Goal: Information Seeking & Learning: Learn about a topic

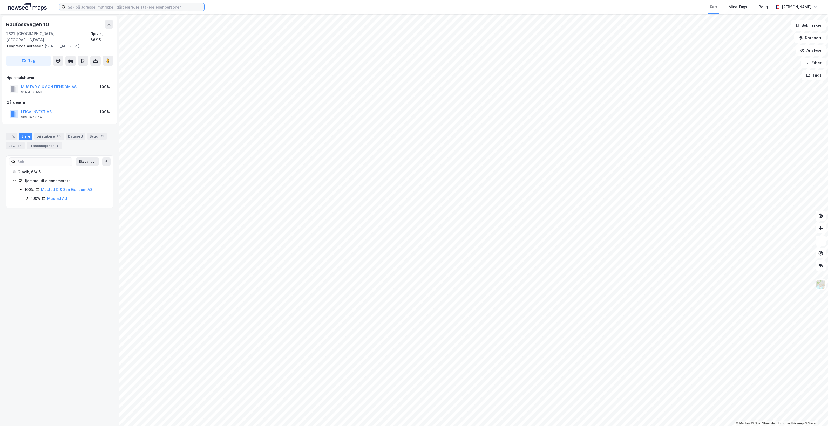
click at [134, 10] on input at bounding box center [135, 7] width 139 height 8
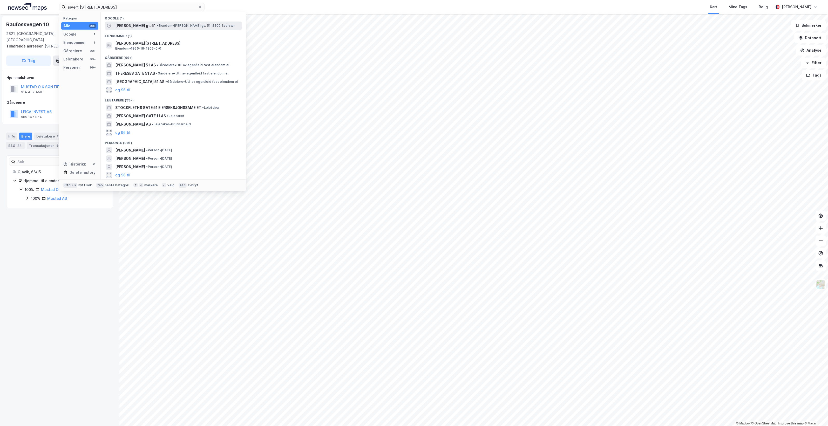
click at [162, 25] on span "• Eiendom • [PERSON_NAME] gt. 51, 8300 Svolvær" at bounding box center [196, 26] width 78 height 4
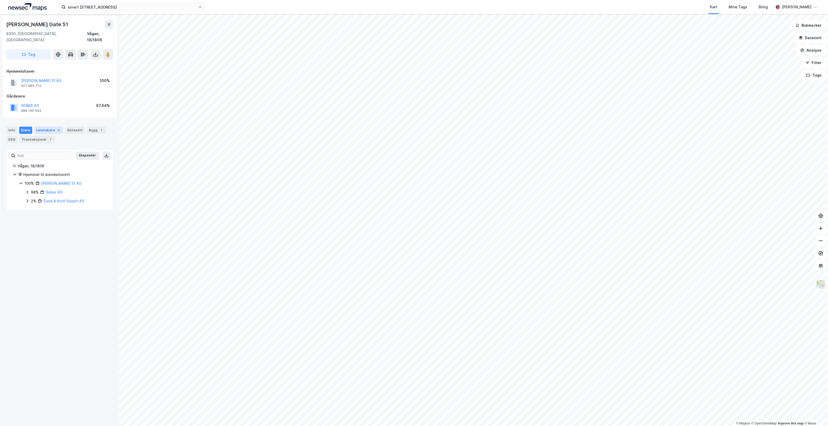
click at [46, 127] on div "Leietakere 3" at bounding box center [48, 130] width 29 height 7
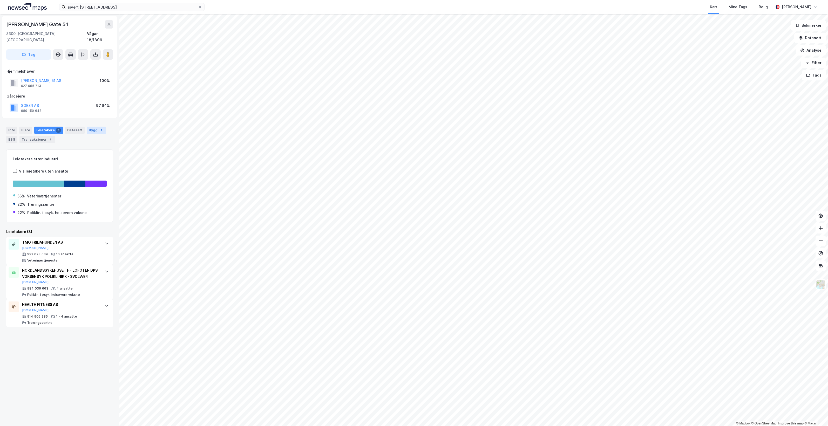
click at [92, 127] on div "Bygg 1" at bounding box center [96, 130] width 19 height 7
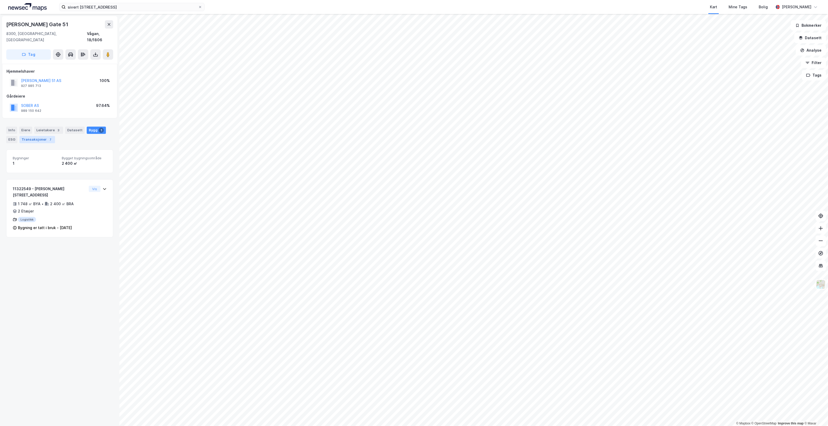
click at [37, 136] on div "Transaksjoner 7" at bounding box center [37, 139] width 36 height 7
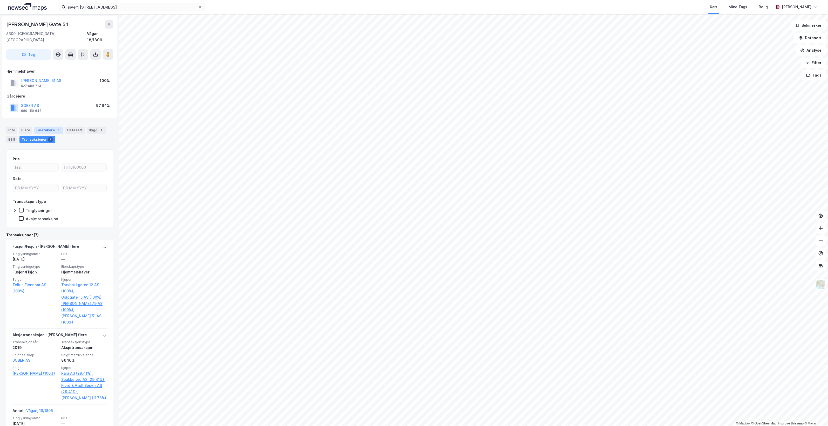
click at [42, 127] on div "Leietakere 3" at bounding box center [48, 130] width 29 height 7
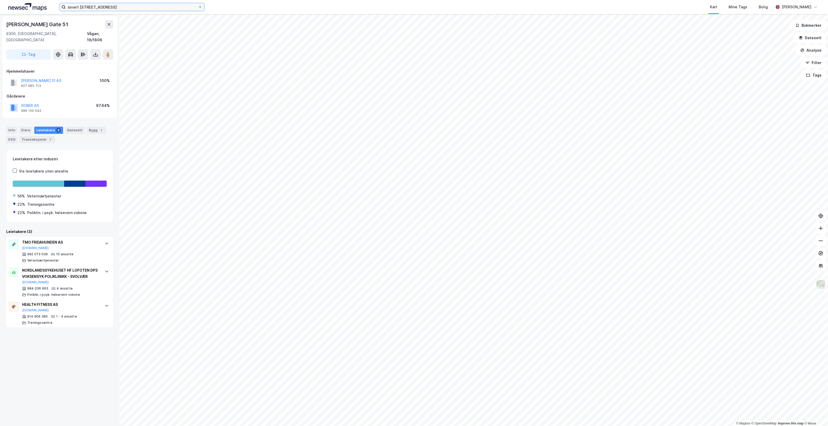
click at [109, 7] on input "sivert [STREET_ADDRESS]" at bounding box center [132, 7] width 132 height 8
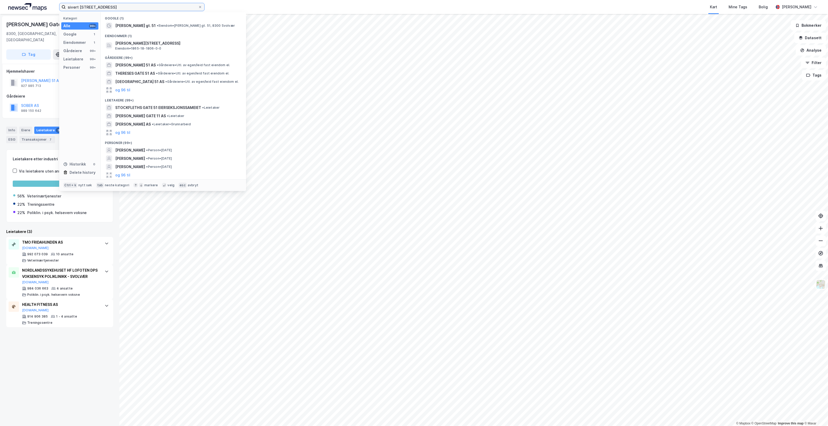
click at [109, 7] on input "sivert [STREET_ADDRESS]" at bounding box center [132, 7] width 132 height 8
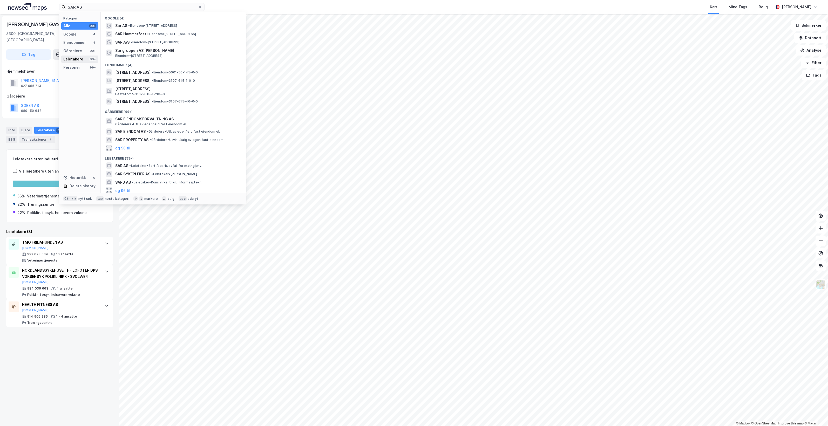
click at [82, 58] on div "Leietakere 99+" at bounding box center [79, 59] width 37 height 7
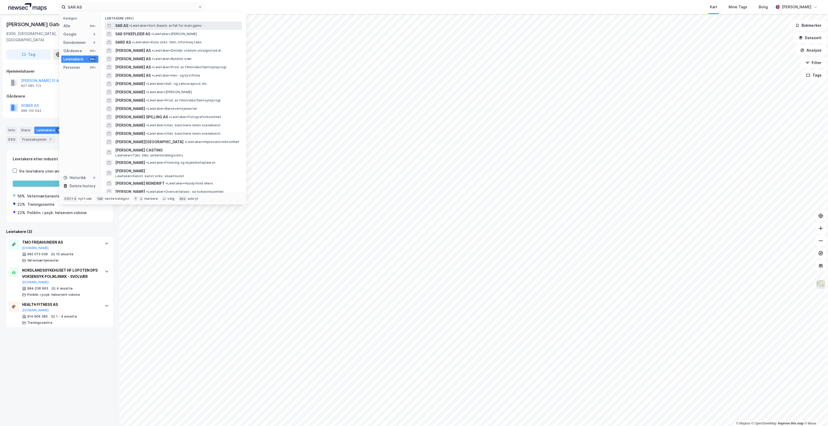
click at [175, 26] on span "• Leietaker • Sort./bearb. avfall for matr.gjenv." at bounding box center [165, 26] width 73 height 4
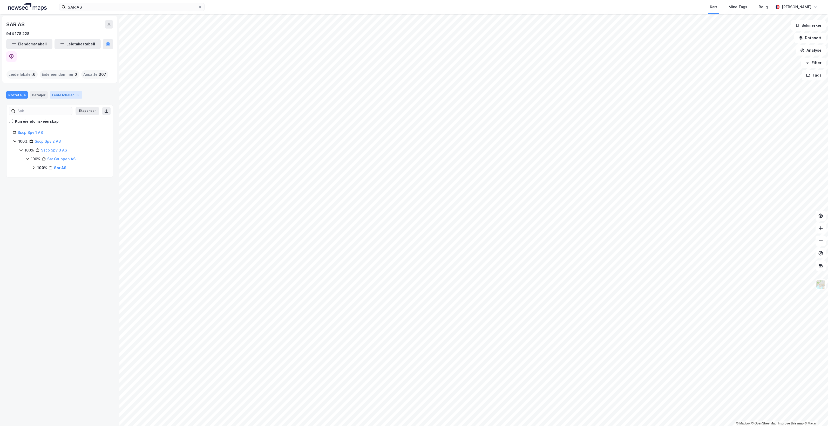
click at [62, 91] on div "Leide lokaler 6" at bounding box center [66, 94] width 32 height 7
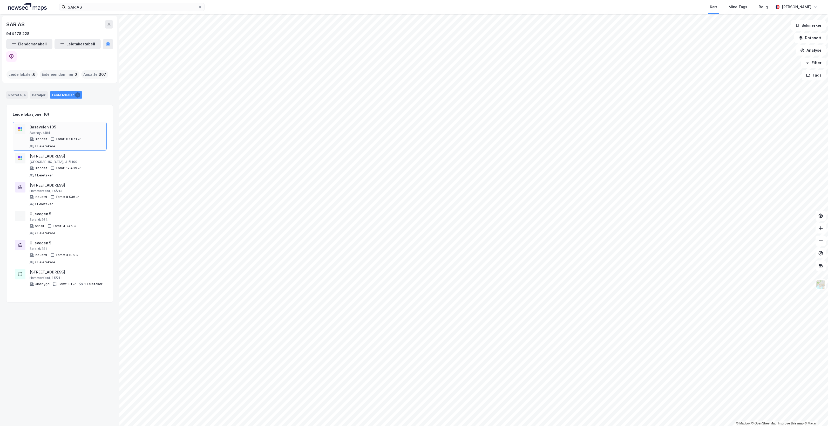
click at [77, 137] on div "Tomt: 67 671 ㎡" at bounding box center [68, 139] width 25 height 4
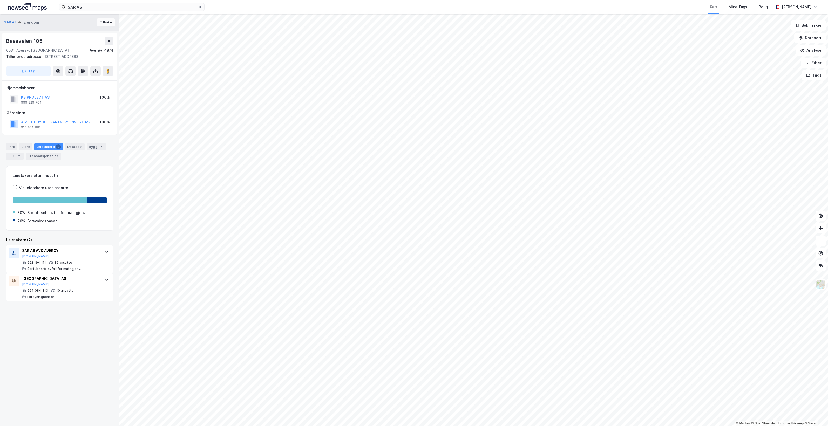
click at [100, 23] on button "Tilbake" at bounding box center [106, 22] width 19 height 8
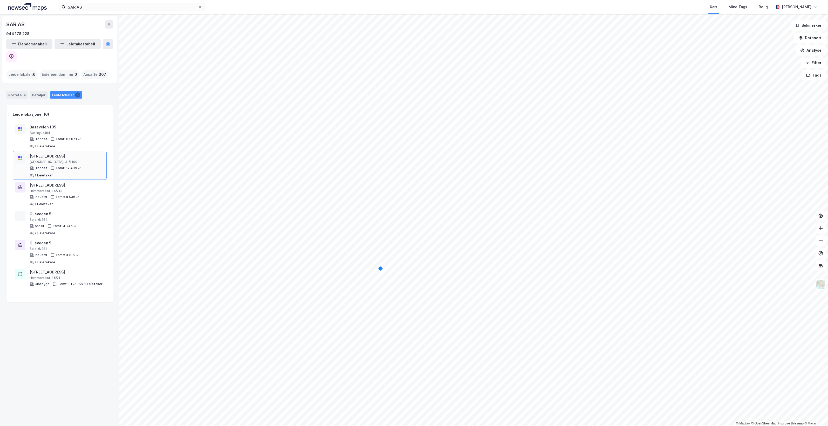
click at [82, 160] on div "[GEOGRAPHIC_DATA], 31/1199" at bounding box center [67, 162] width 75 height 4
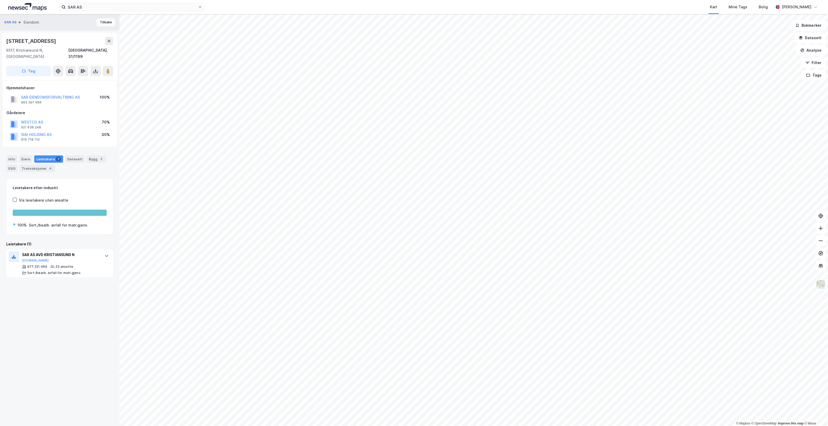
click at [105, 24] on button "Tilbake" at bounding box center [106, 22] width 19 height 8
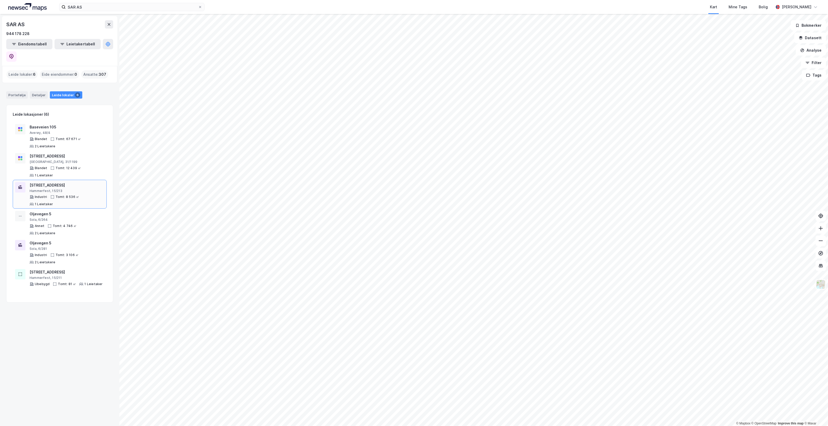
click at [86, 182] on div "[STREET_ADDRESS]" at bounding box center [67, 185] width 75 height 6
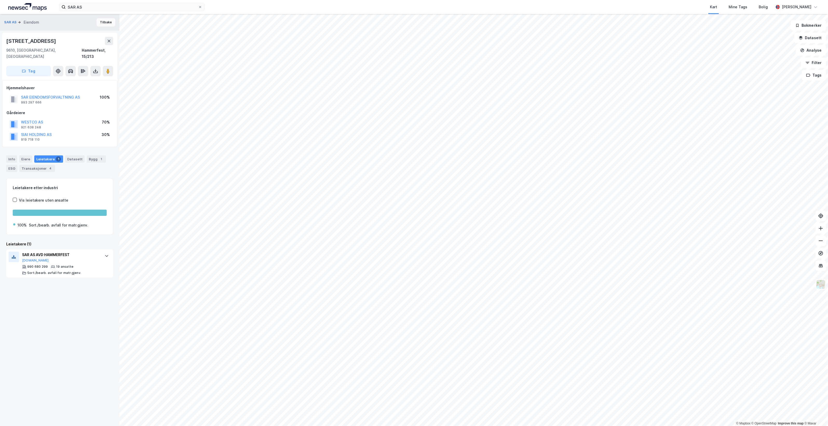
click at [101, 21] on button "Tilbake" at bounding box center [106, 22] width 19 height 8
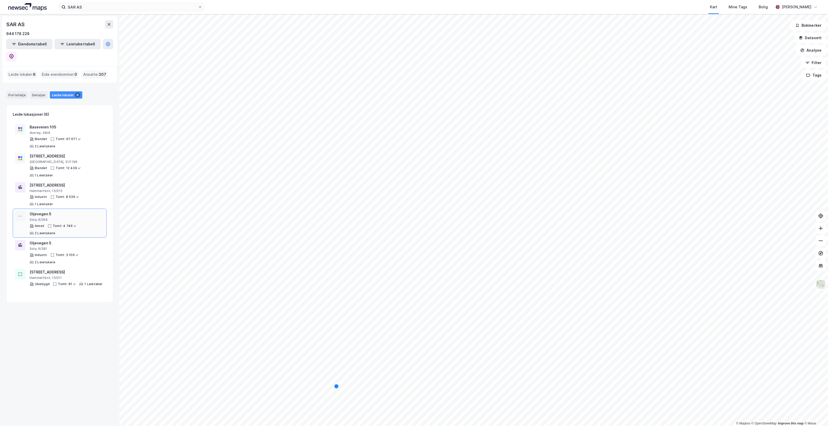
click at [84, 218] on div "Sola, 6/264" at bounding box center [67, 220] width 75 height 4
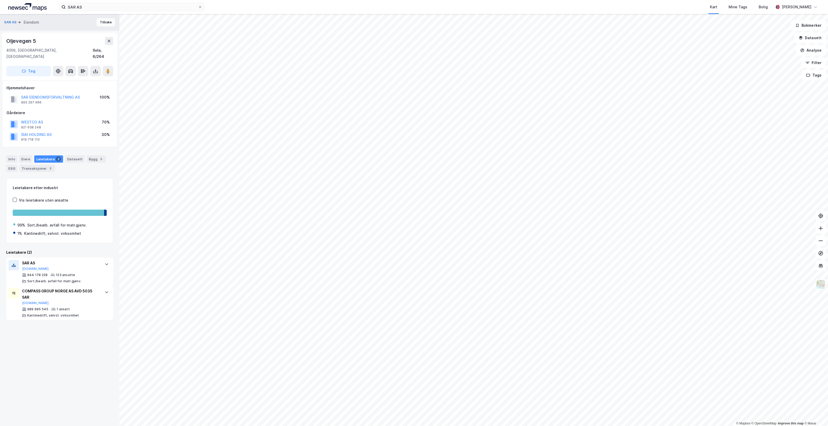
click at [103, 23] on button "Tilbake" at bounding box center [106, 22] width 19 height 8
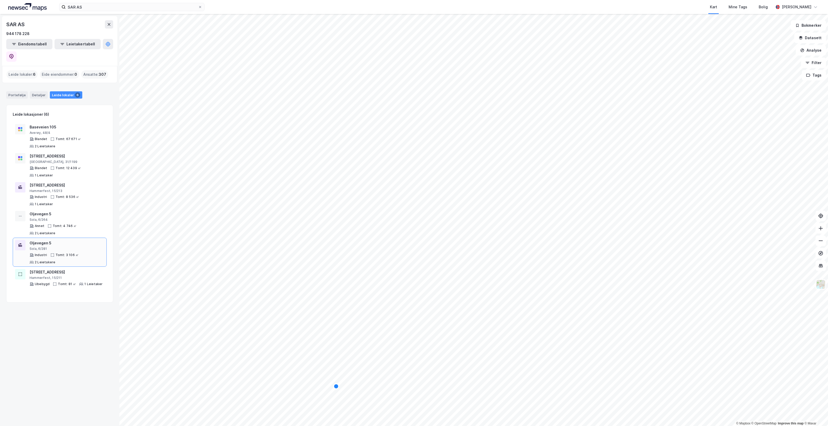
click at [83, 240] on div "Oljevegen 5" at bounding box center [67, 243] width 75 height 6
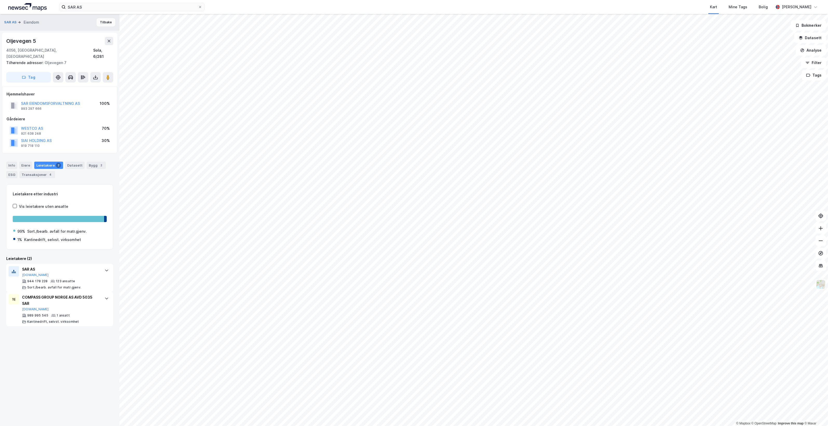
click at [99, 25] on button "Tilbake" at bounding box center [106, 22] width 19 height 8
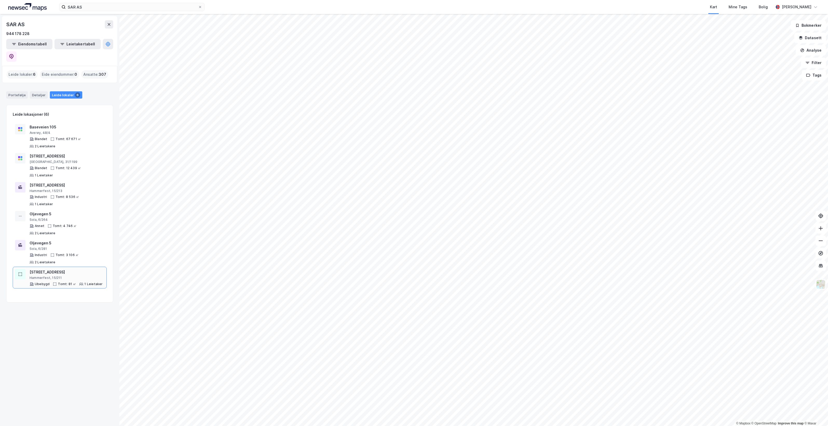
click at [78, 269] on div "[STREET_ADDRESS]" at bounding box center [66, 272] width 73 height 6
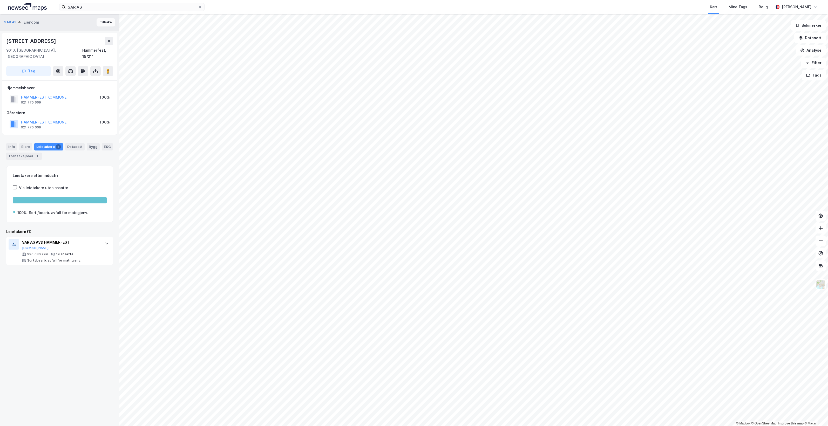
click at [100, 20] on button "Tilbake" at bounding box center [106, 22] width 19 height 8
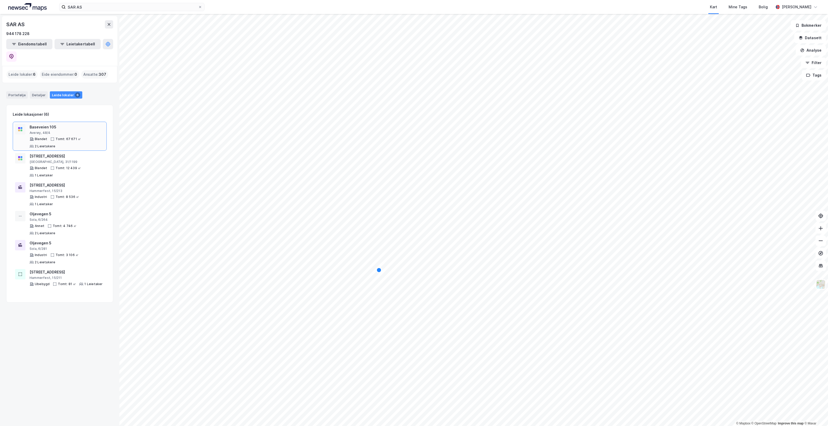
click at [70, 131] on div "Averøy, 48/4" at bounding box center [67, 133] width 75 height 4
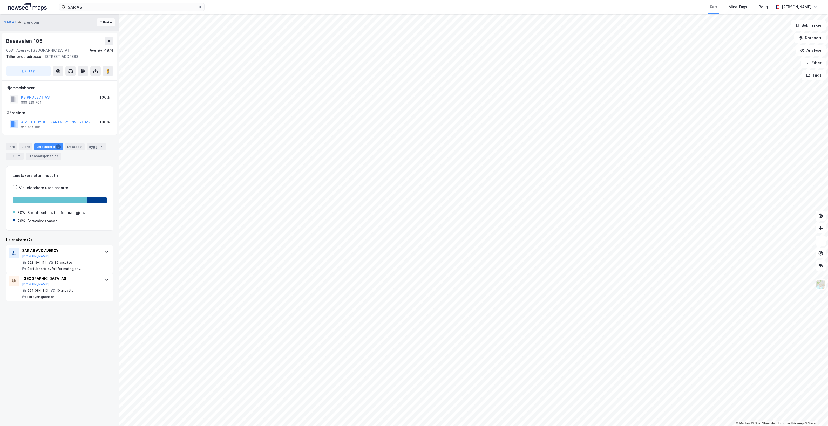
click at [101, 24] on button "Tilbake" at bounding box center [106, 22] width 19 height 8
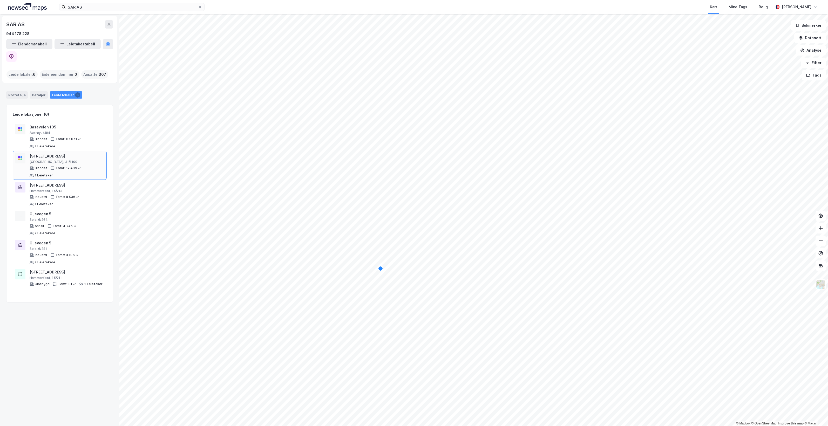
click at [84, 160] on div "[GEOGRAPHIC_DATA], 31/1199" at bounding box center [67, 162] width 75 height 4
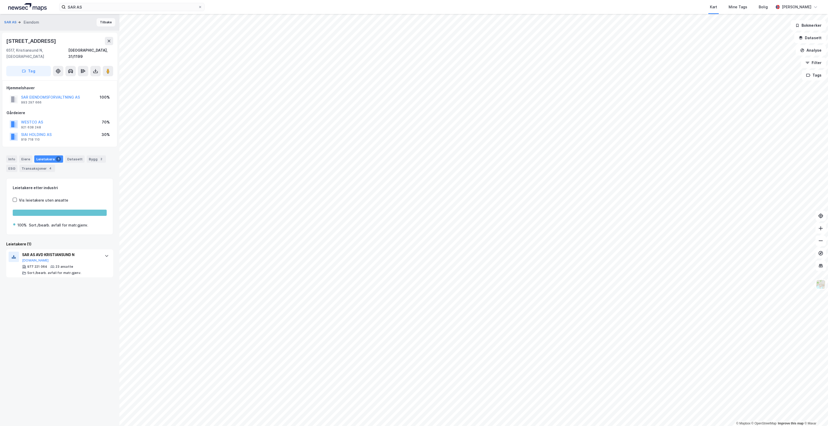
click at [104, 22] on button "Tilbake" at bounding box center [106, 22] width 19 height 8
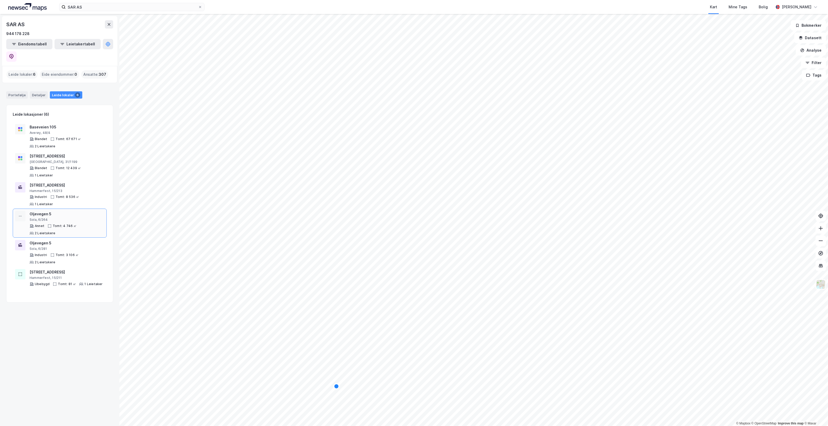
click at [78, 211] on div "Oljevegen 5" at bounding box center [67, 214] width 75 height 6
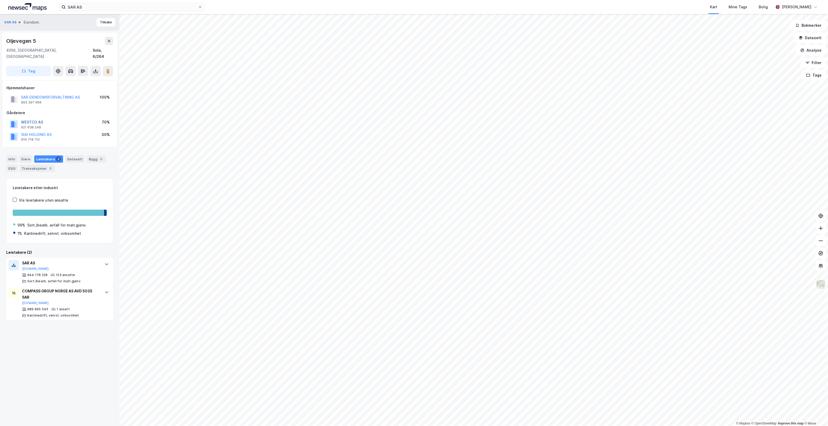
click at [0, 0] on button "WESTCO AS" at bounding box center [0, 0] width 0 height 0
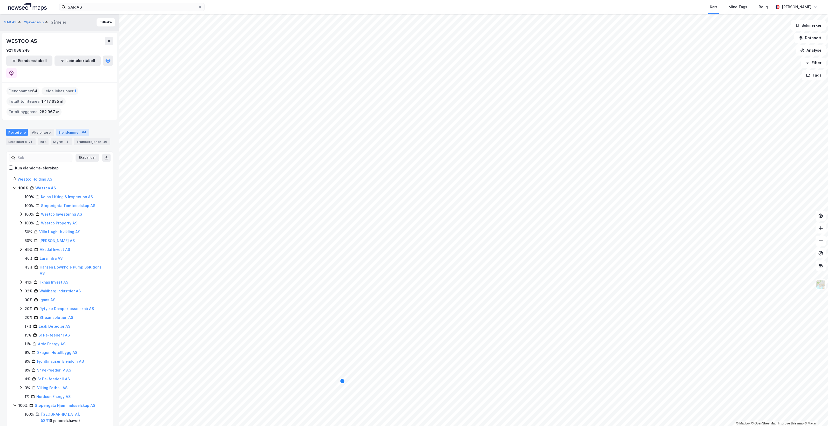
click at [75, 129] on div "Eiendommer 64" at bounding box center [72, 132] width 33 height 7
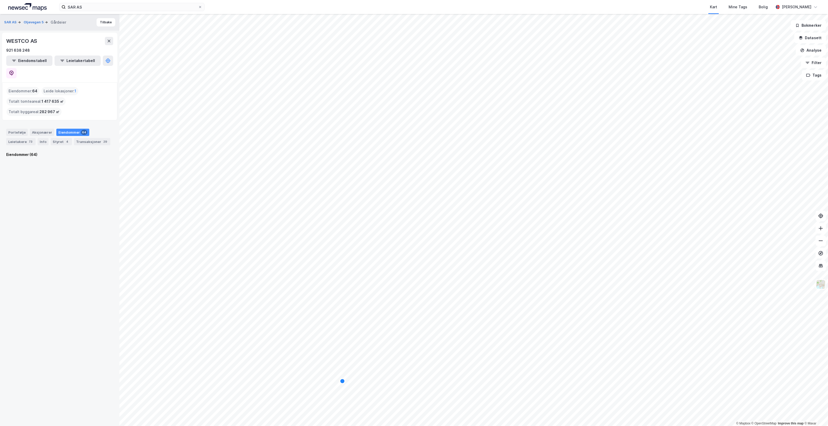
click at [75, 129] on div "Eiendommer 64" at bounding box center [72, 132] width 33 height 7
click at [67, 129] on div "Eiendommer 64" at bounding box center [72, 132] width 33 height 7
drag, startPoint x: 67, startPoint y: 116, endPoint x: 40, endPoint y: 118, distance: 27.3
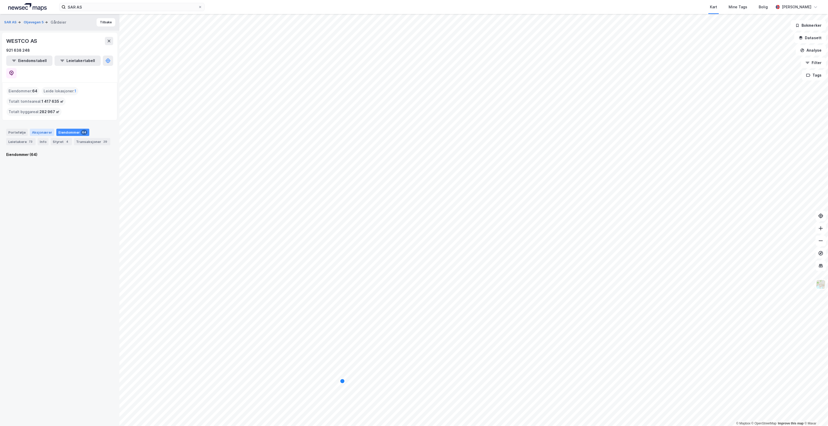
click at [40, 129] on div "Aksjonærer" at bounding box center [42, 132] width 24 height 7
click at [81, 130] on div "64" at bounding box center [84, 132] width 6 height 5
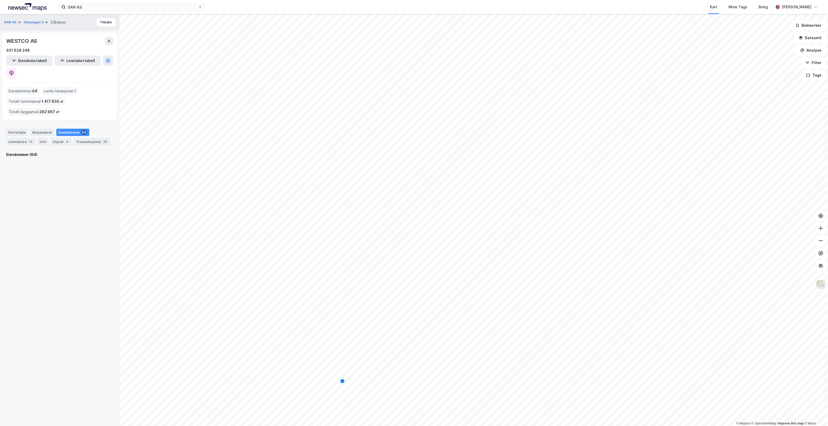
click at [81, 130] on div "64" at bounding box center [84, 132] width 6 height 5
click at [13, 252] on div "SAR AS Oljevegen 5 Gårdeier Tilbake WESTCO AS 921 638 248 Eiendomstabell Leieta…" at bounding box center [59, 220] width 119 height 412
click at [101, 27] on div "SAR AS Oljevegen 5 Gårdeier Tilbake" at bounding box center [59, 22] width 119 height 17
click at [99, 25] on button "Tilbake" at bounding box center [106, 22] width 19 height 8
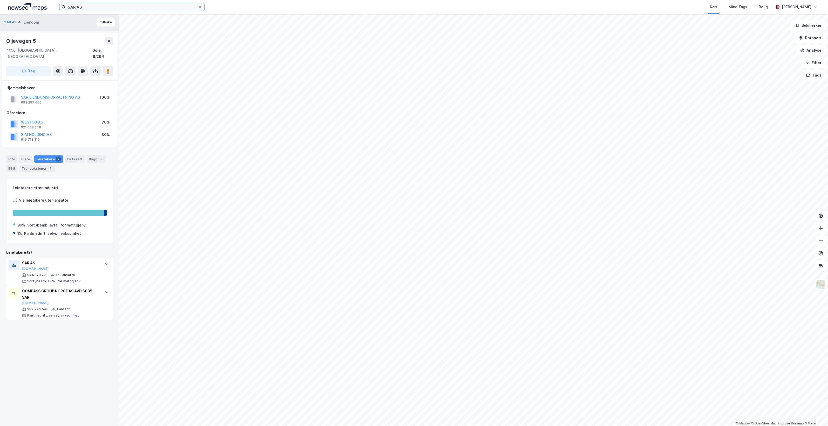
click at [109, 7] on input "SAR AS" at bounding box center [132, 7] width 132 height 8
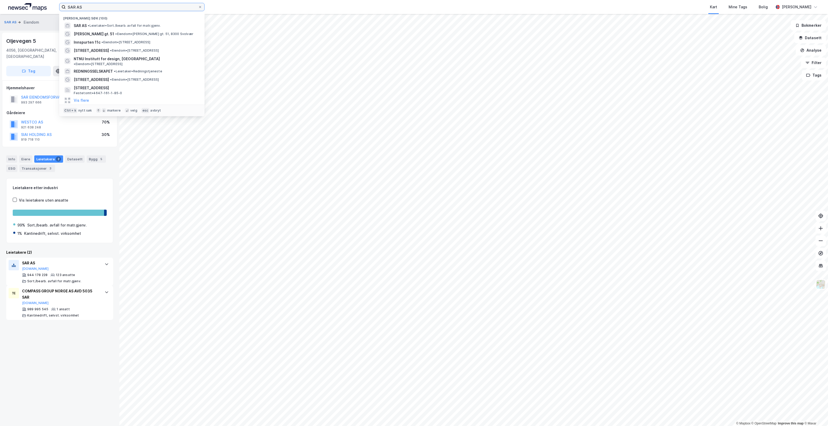
click at [109, 7] on input "SAR AS" at bounding box center [132, 7] width 132 height 8
paste input "[STREET_ADDRESS] Asker"
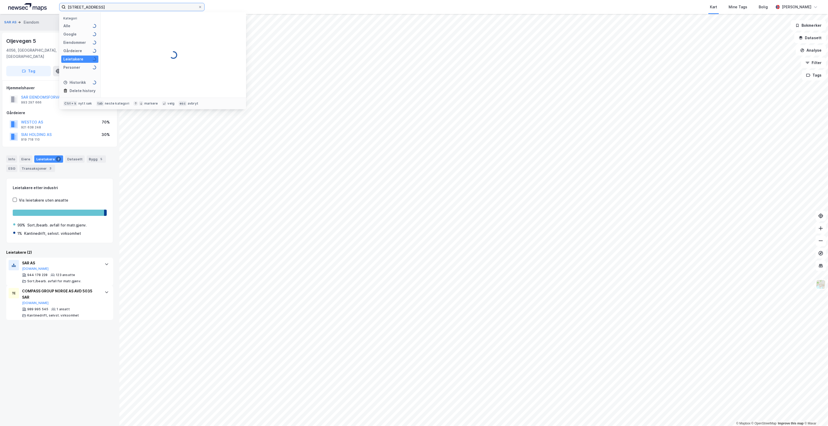
type input "[STREET_ADDRESS]"
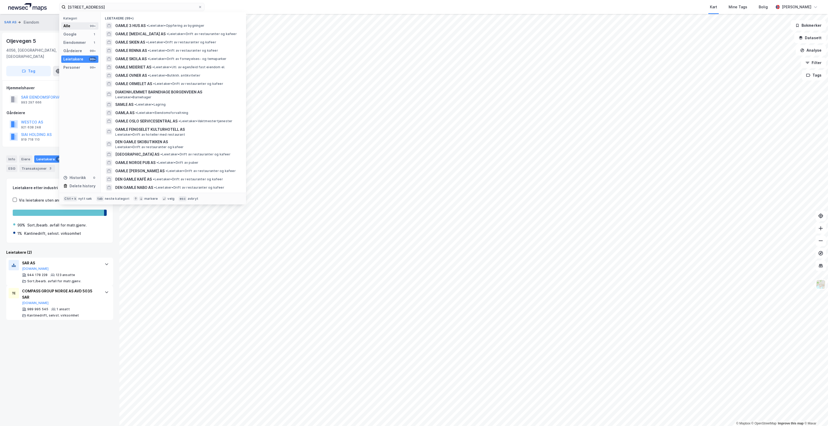
click at [85, 24] on div "Alle 99+" at bounding box center [79, 25] width 37 height 7
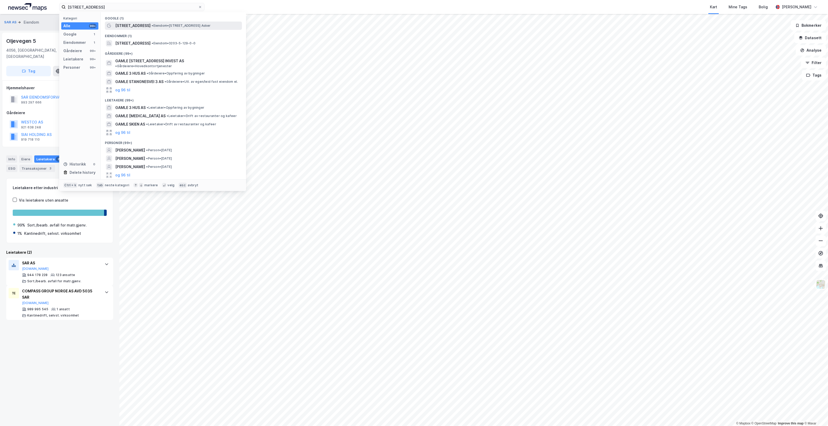
click at [152, 26] on span "•" at bounding box center [153, 26] width 2 height 4
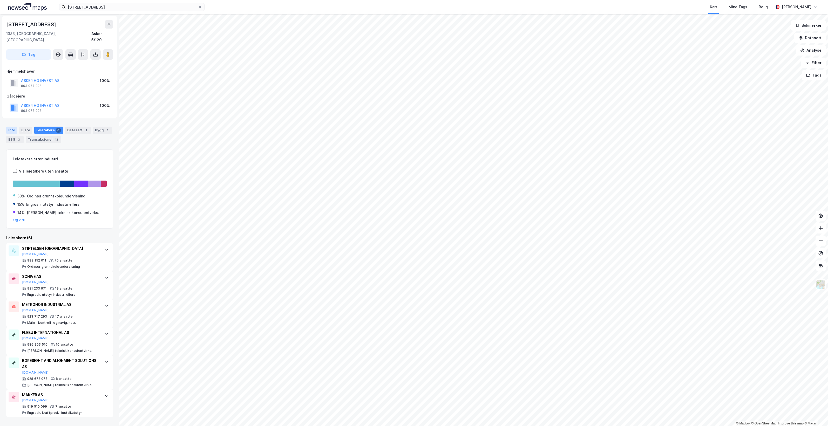
click at [15, 127] on div "Info" at bounding box center [11, 130] width 11 height 7
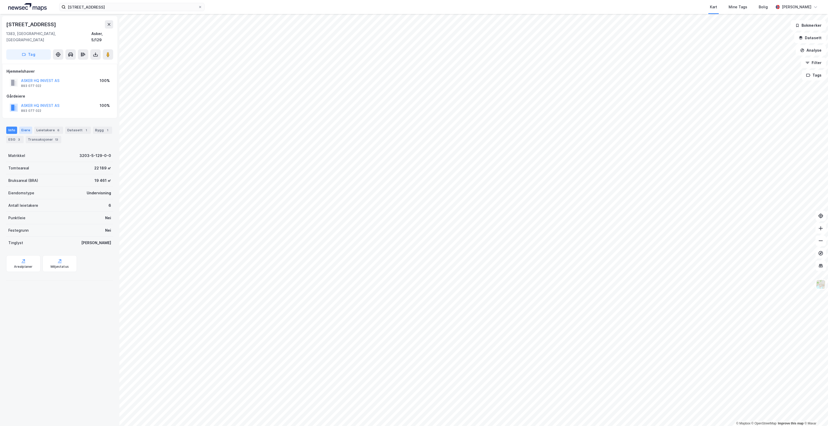
click at [28, 127] on div "Eiere" at bounding box center [25, 130] width 13 height 7
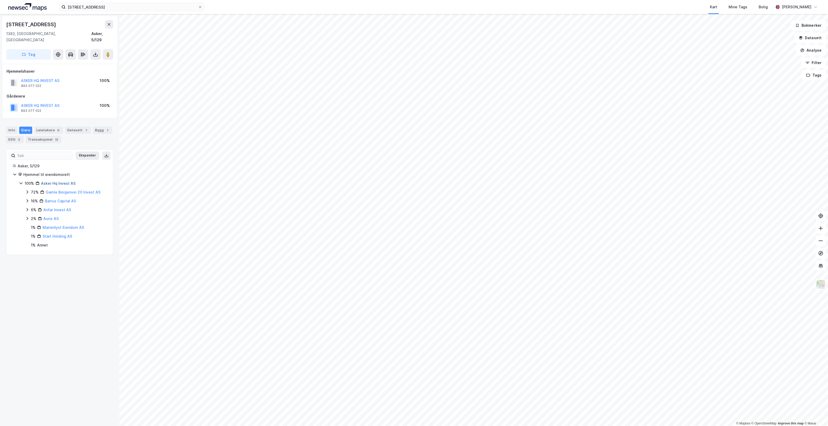
click at [63, 181] on link "Asker Hq Invest AS" at bounding box center [58, 183] width 35 height 4
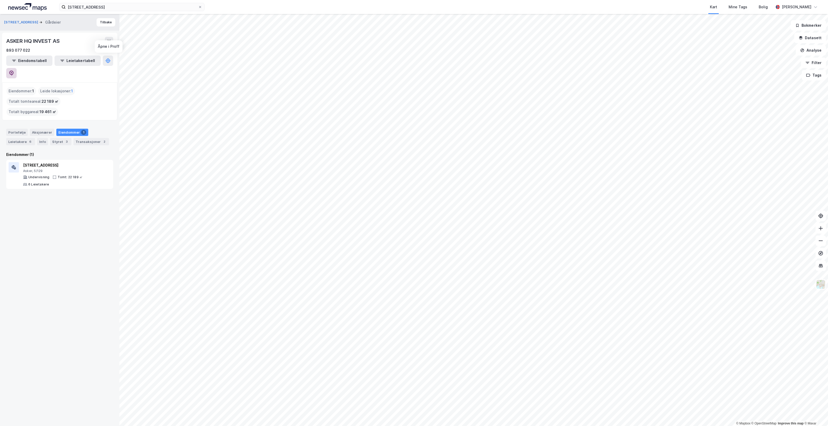
click at [14, 71] on icon at bounding box center [11, 73] width 5 height 5
click at [101, 20] on button "Tilbake" at bounding box center [106, 22] width 19 height 8
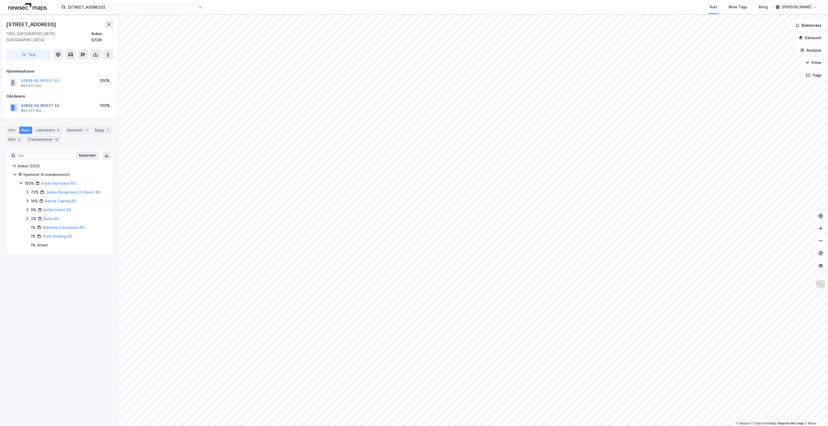
click at [0, 0] on button "ASKER HQ INVEST AS" at bounding box center [0, 0] width 0 height 0
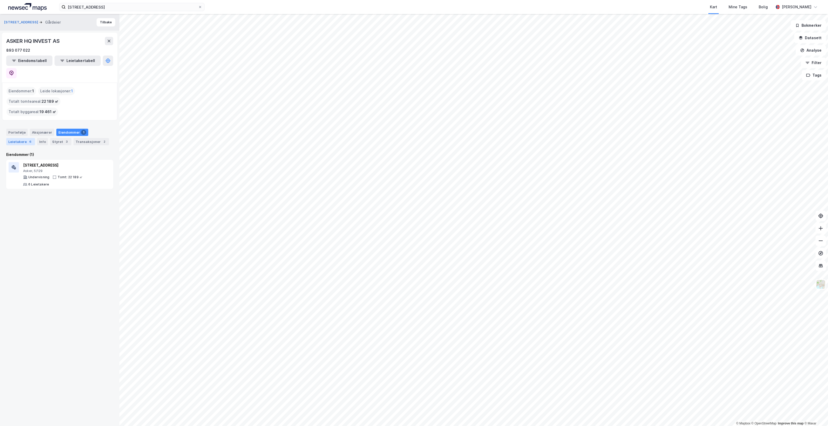
click at [23, 138] on div "Leietakere 6" at bounding box center [20, 141] width 29 height 7
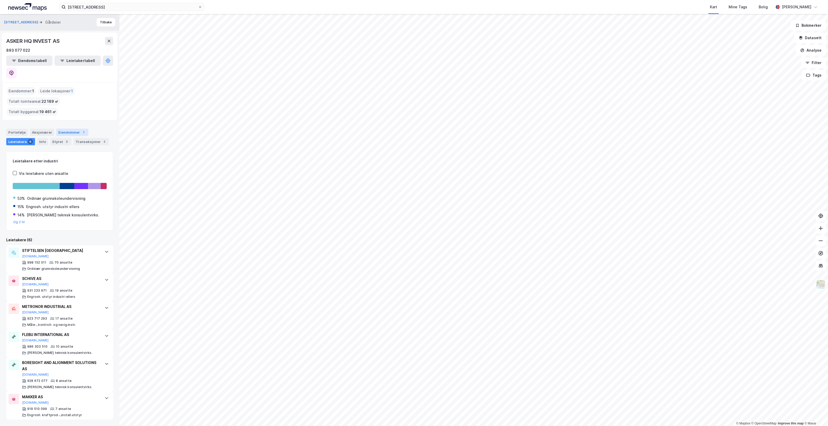
click at [74, 129] on div "Eiendommer 1" at bounding box center [72, 132] width 32 height 7
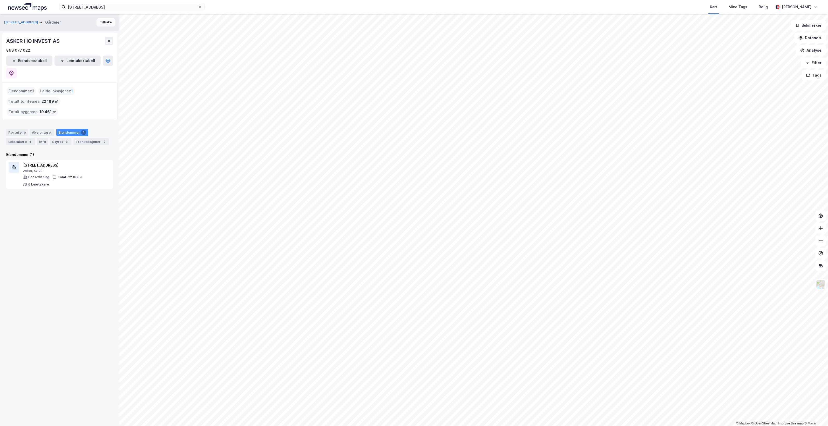
click at [102, 23] on button "Tilbake" at bounding box center [106, 22] width 19 height 8
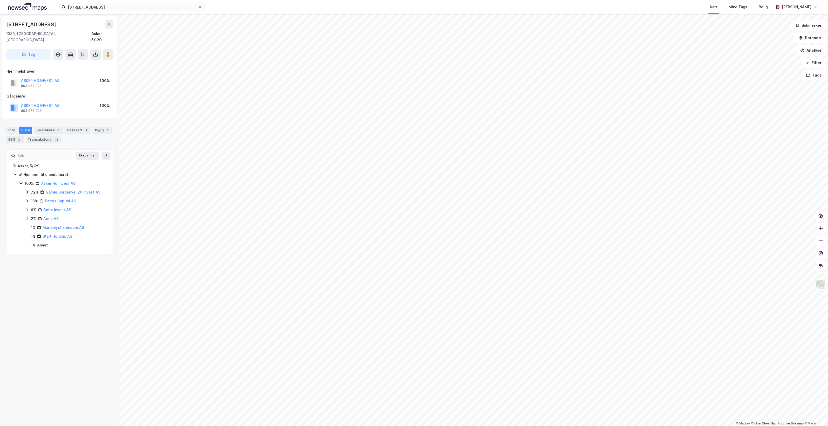
click at [27, 199] on icon at bounding box center [27, 201] width 4 height 4
click at [108, 25] on icon at bounding box center [109, 24] width 3 height 3
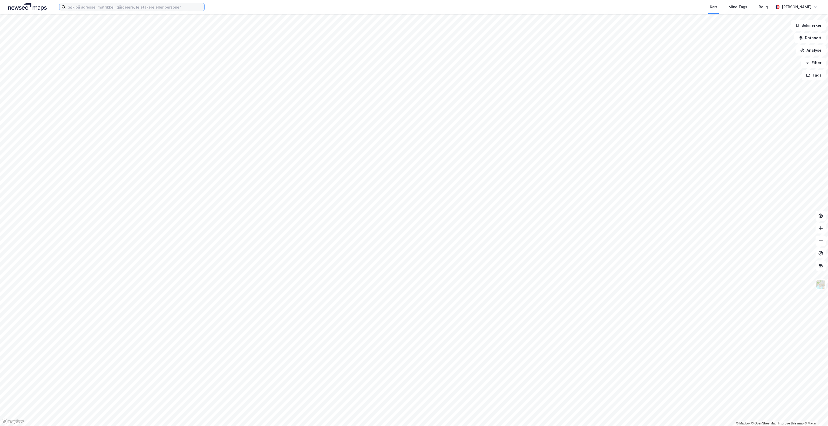
click at [135, 9] on input at bounding box center [135, 7] width 139 height 8
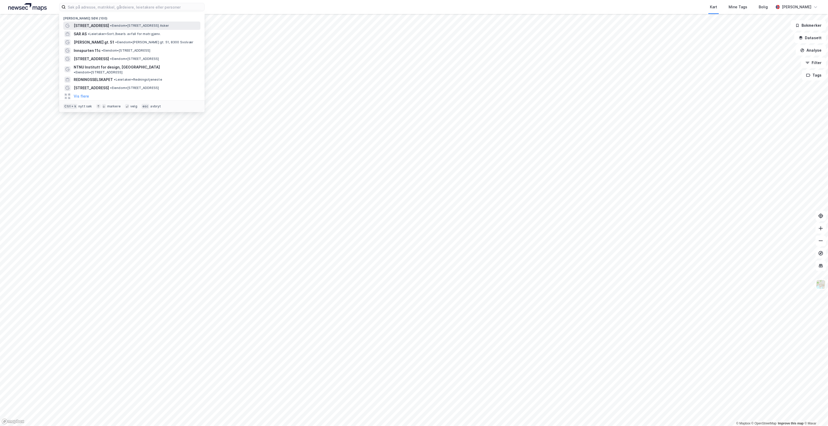
click at [140, 25] on span "• Eiendom • Gamle Borgenvei 3, 1383 Asker" at bounding box center [139, 26] width 59 height 4
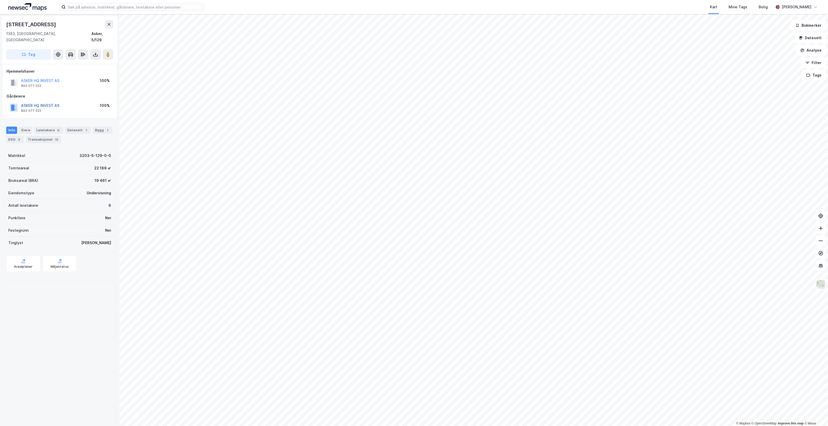
click at [0, 0] on button "ASKER HQ INVEST AS" at bounding box center [0, 0] width 0 height 0
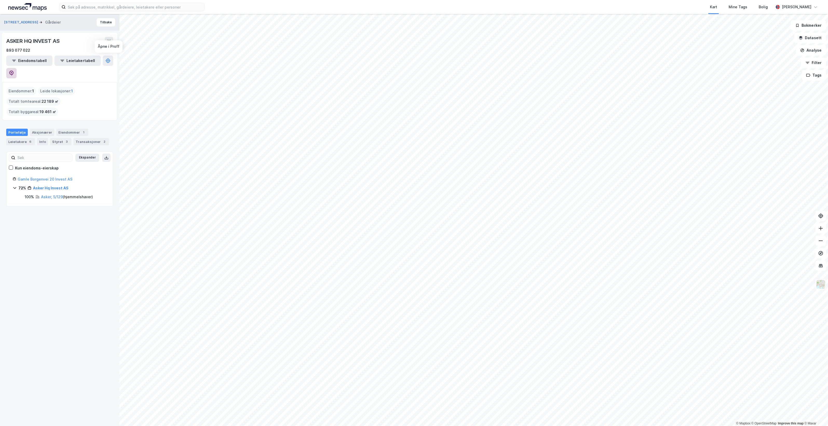
click at [14, 71] on icon at bounding box center [11, 73] width 4 height 5
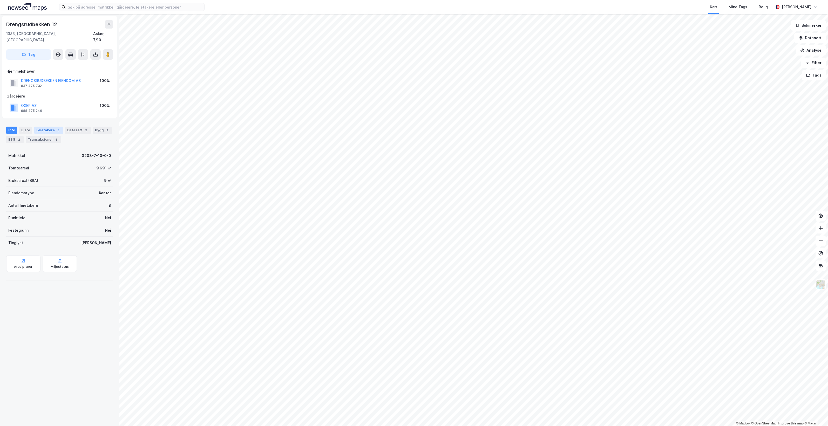
click at [49, 127] on div "Leietakere 8" at bounding box center [48, 130] width 29 height 7
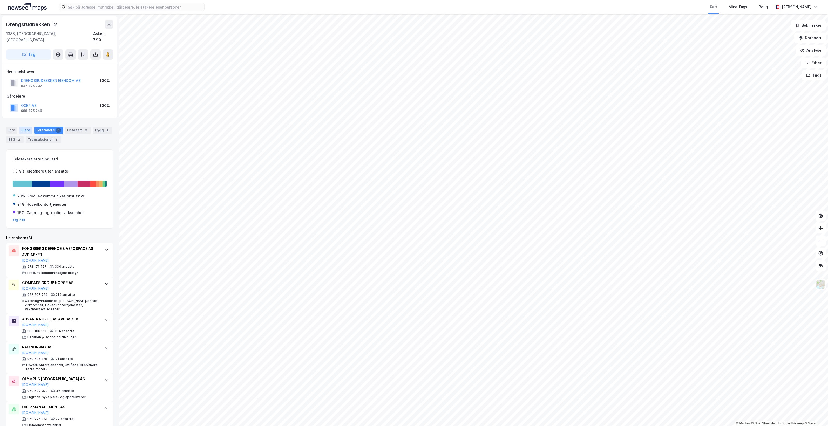
click at [24, 127] on div "Eiere" at bounding box center [25, 130] width 13 height 7
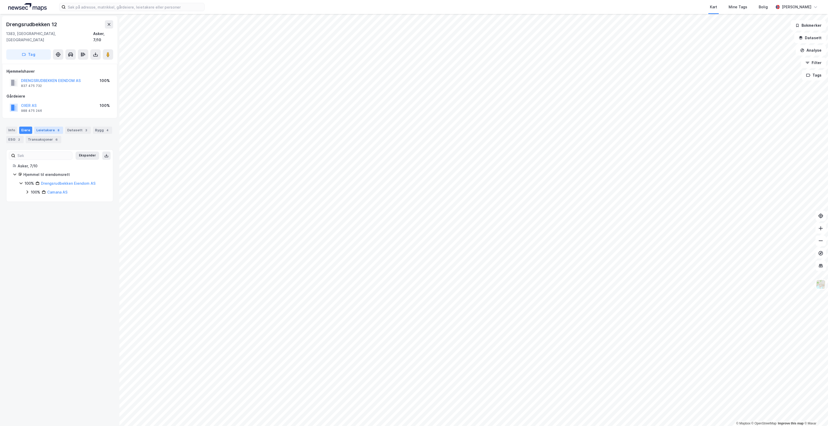
click at [45, 127] on div "Leietakere 8" at bounding box center [48, 130] width 29 height 7
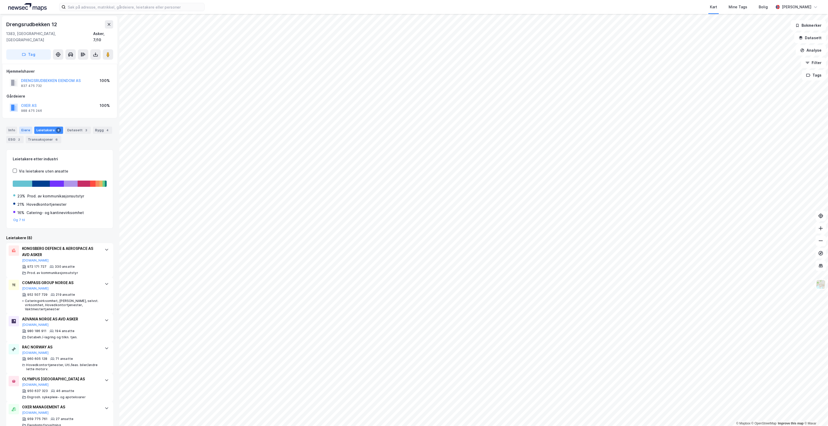
click at [21, 127] on div "Eiere" at bounding box center [25, 130] width 13 height 7
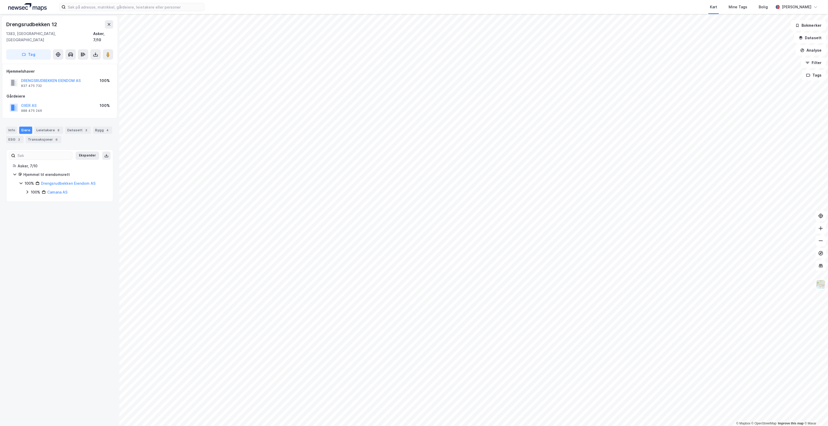
click at [27, 190] on icon at bounding box center [27, 192] width 4 height 4
click at [33, 199] on icon at bounding box center [34, 200] width 2 height 3
click at [40, 208] on icon at bounding box center [40, 209] width 2 height 3
